Goal: Task Accomplishment & Management: Use online tool/utility

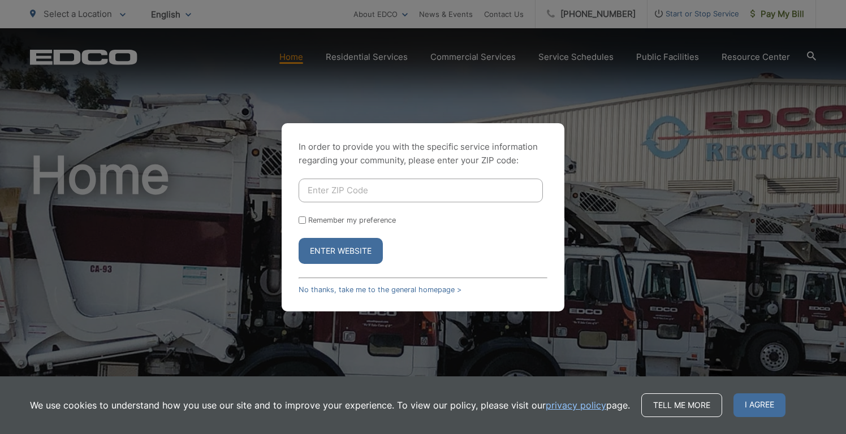
click at [331, 193] on input "Enter ZIP Code" at bounding box center [420, 191] width 244 height 24
type input "91942"
click at [347, 263] on button "Enter Website" at bounding box center [340, 251] width 84 height 26
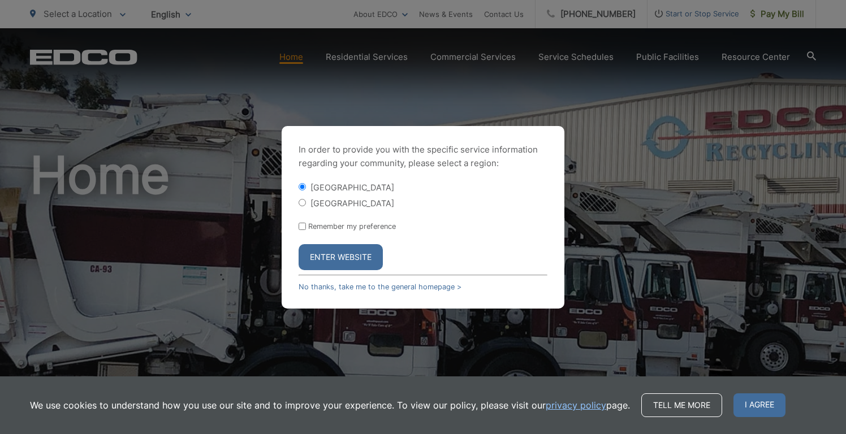
click at [347, 257] on button "Enter Website" at bounding box center [340, 257] width 84 height 26
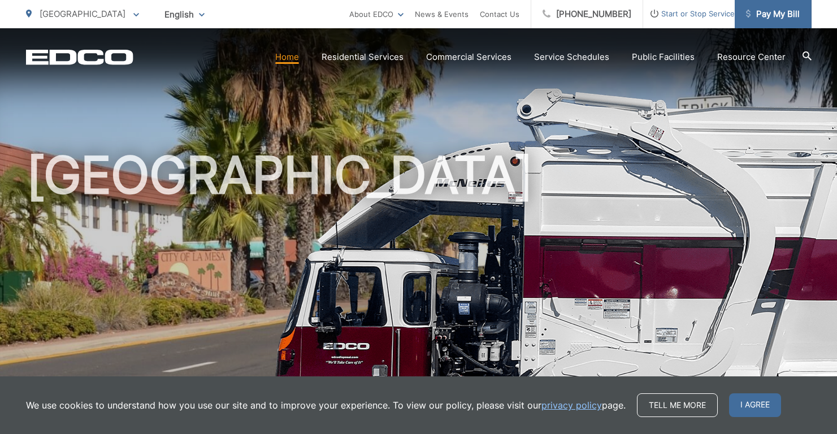
click at [773, 14] on span "Pay My Bill" at bounding box center [773, 14] width 54 height 14
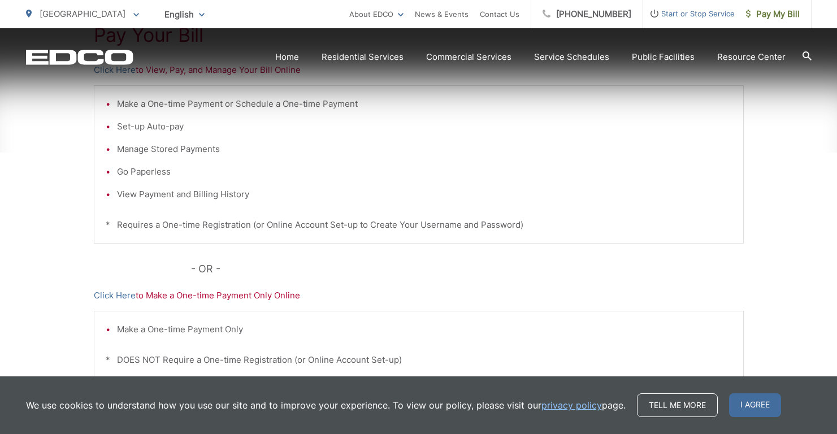
scroll to position [282, 0]
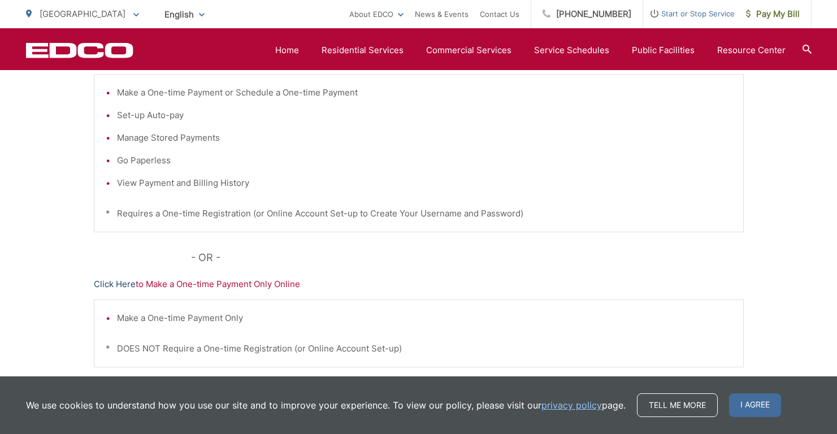
click at [122, 286] on link "Click Here" at bounding box center [115, 285] width 42 height 14
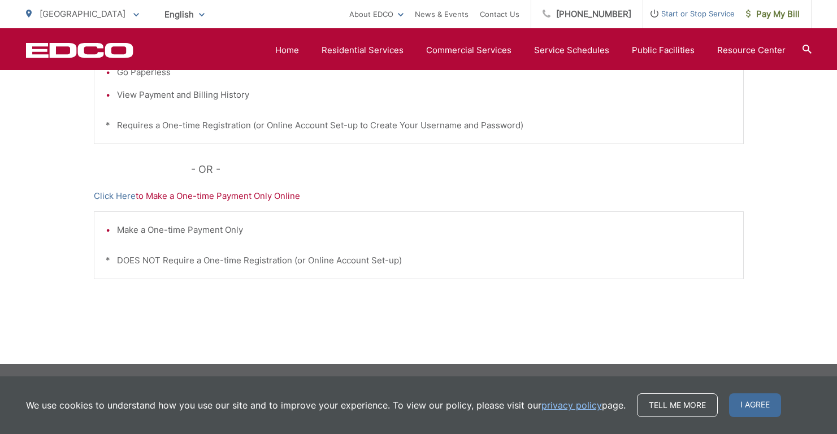
scroll to position [370, 0]
